Goal: Information Seeking & Learning: Find specific fact

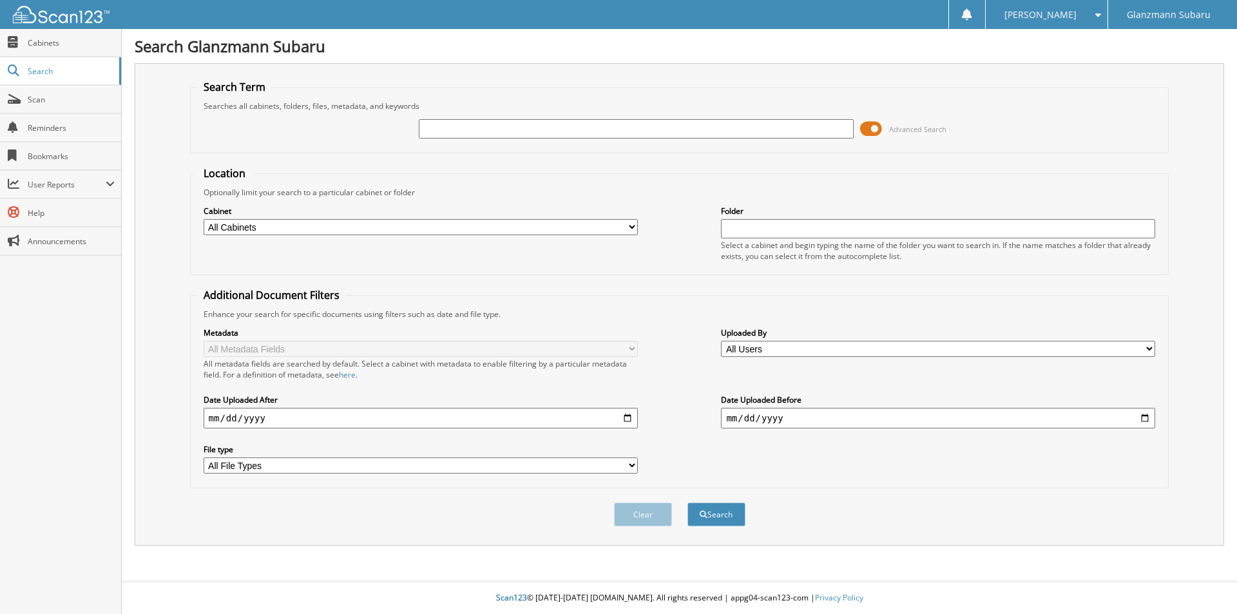
click at [489, 131] on input "text" at bounding box center [636, 128] width 434 height 19
type input "R3844744"
click at [687, 502] on button "Search" at bounding box center [716, 514] width 58 height 24
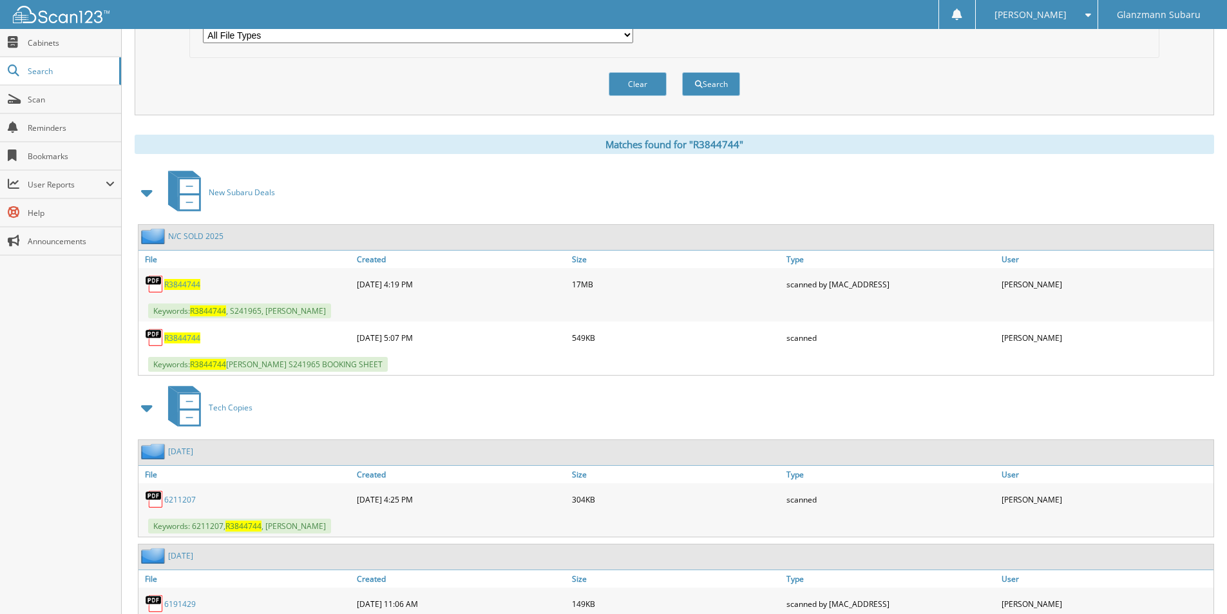
scroll to position [451, 0]
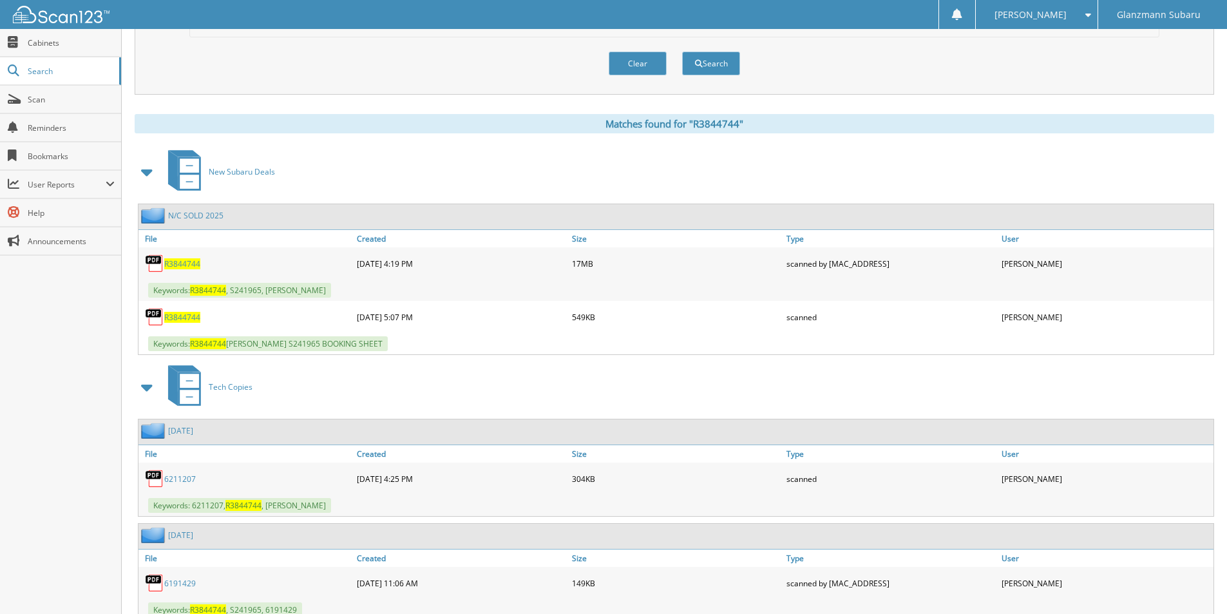
click at [179, 270] on div "R3844744" at bounding box center [245, 264] width 215 height 26
click at [188, 258] on link "R3844744" at bounding box center [182, 263] width 36 height 11
click at [81, 66] on span "Search" at bounding box center [70, 71] width 85 height 11
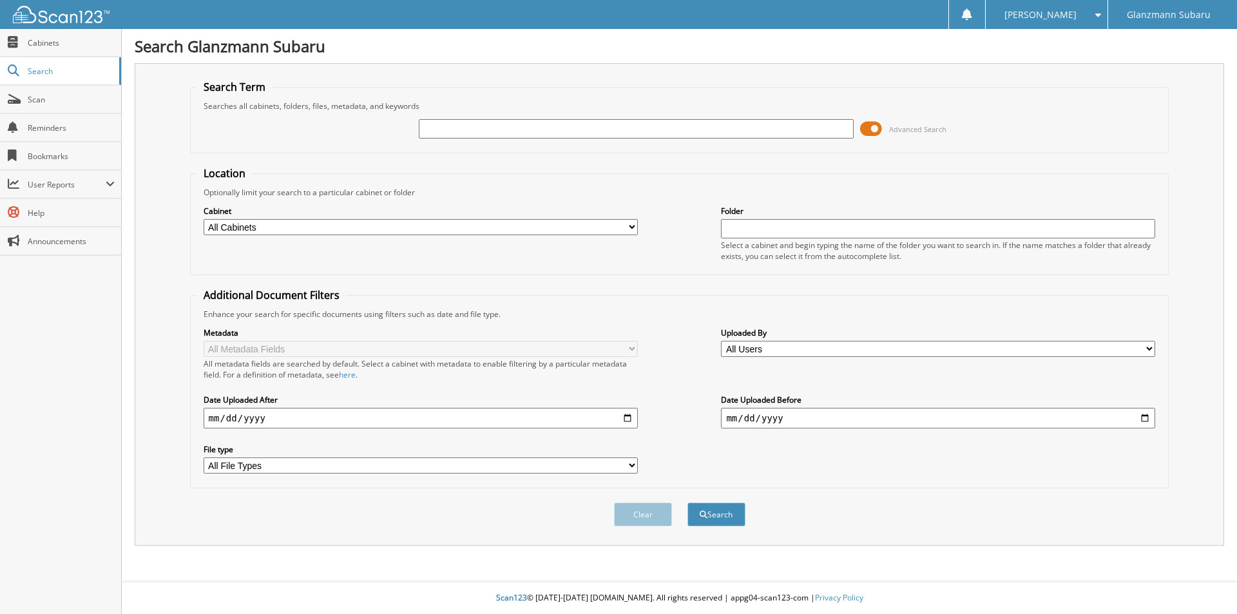
paste input "6216129"
type input "6216129"
click at [864, 129] on span at bounding box center [871, 128] width 22 height 19
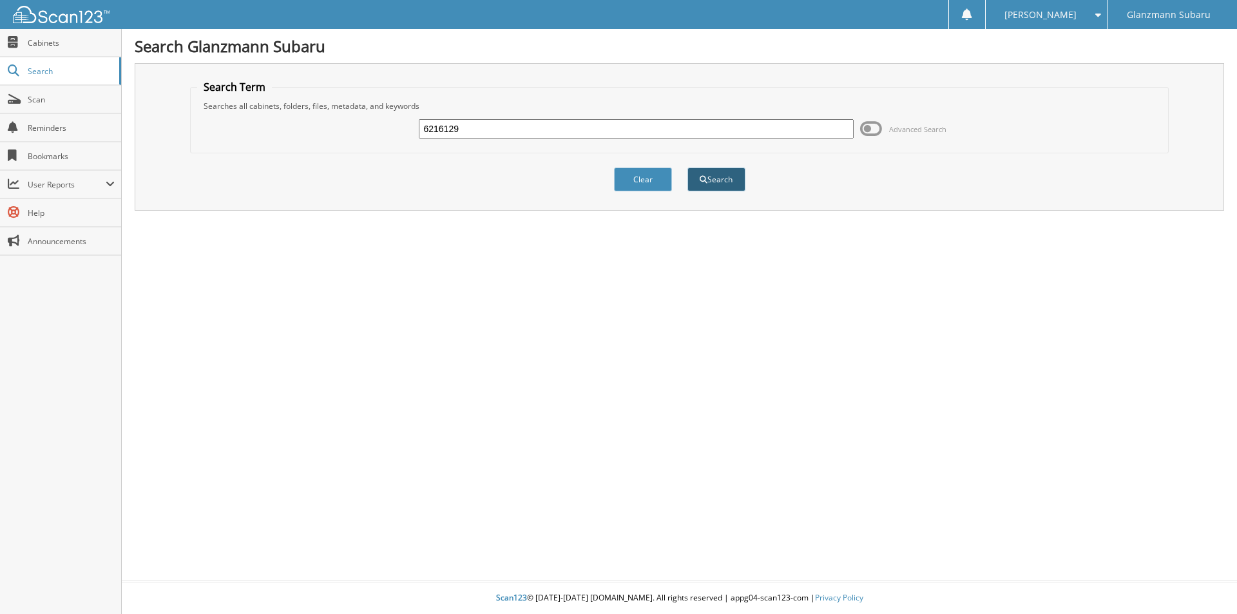
click at [716, 177] on button "Search" at bounding box center [716, 179] width 58 height 24
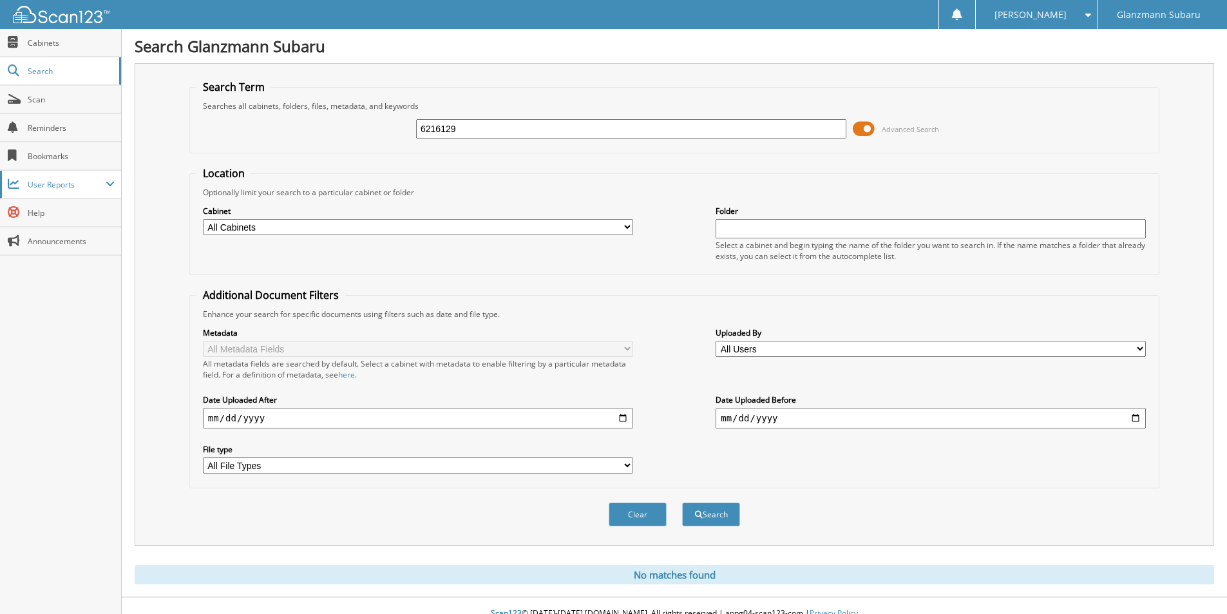
click at [86, 182] on span "User Reports" at bounding box center [67, 184] width 78 height 11
click at [76, 213] on span "My Recent Activity" at bounding box center [67, 213] width 95 height 12
